Goal: Task Accomplishment & Management: Use online tool/utility

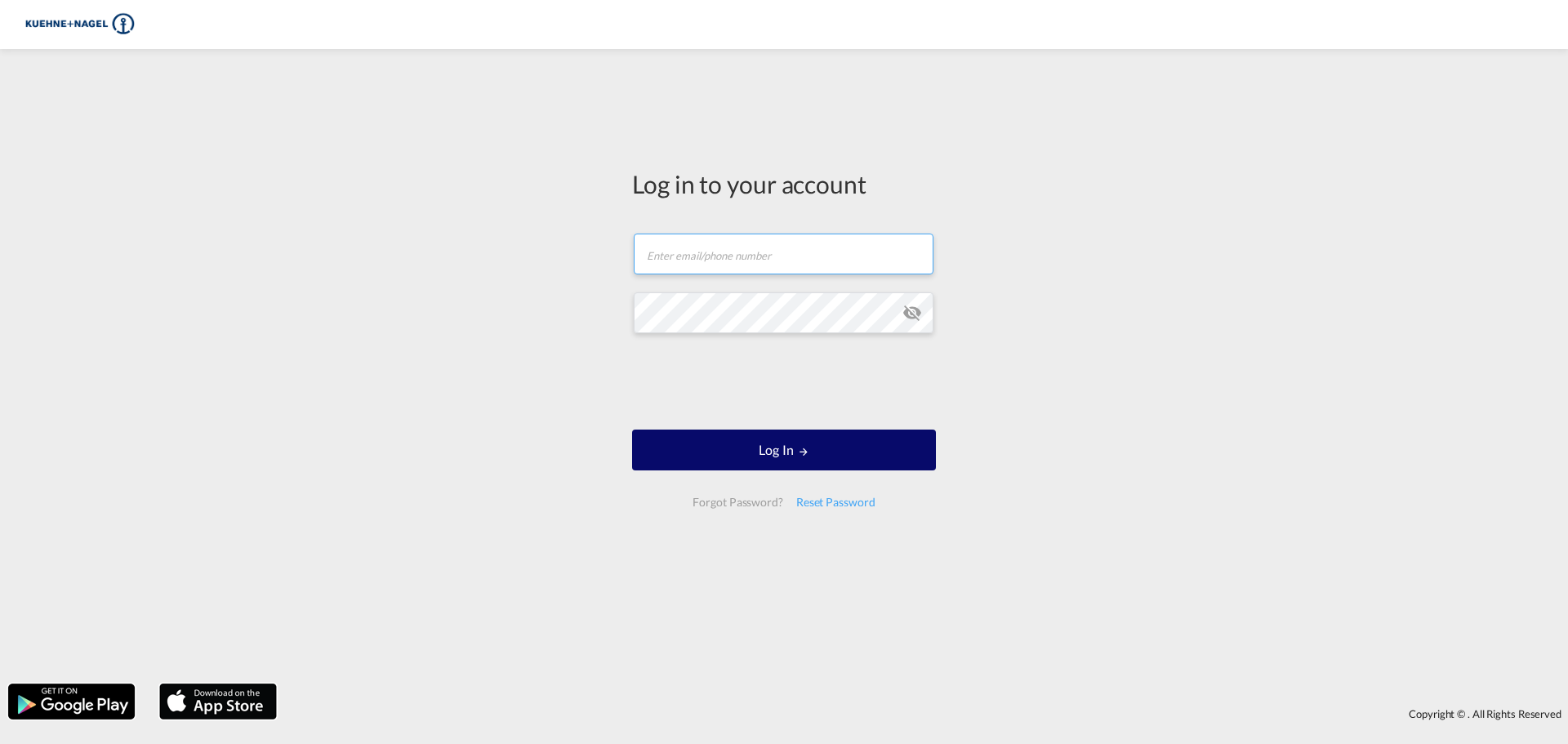
type input "stefan.reinken@kuehne-nagel.com"
click at [808, 448] on md-icon "LOGIN" at bounding box center [803, 451] width 11 height 11
